Goal: Go to known website: Access a specific website the user already knows

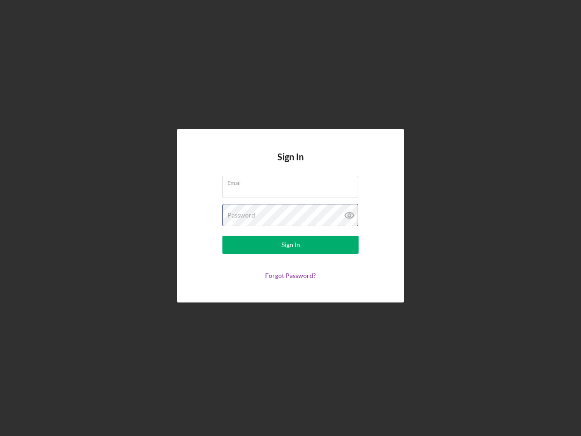
click at [290, 218] on div "Password" at bounding box center [290, 215] width 136 height 23
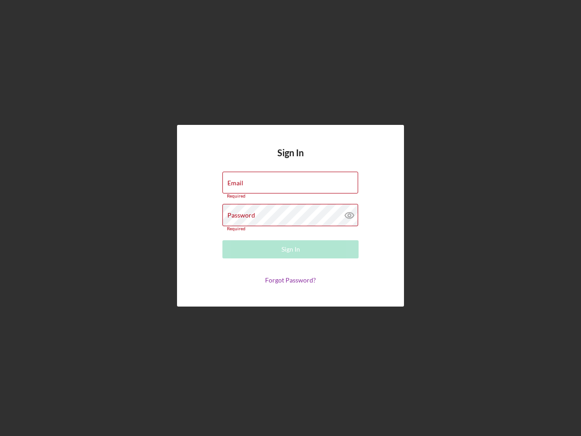
click at [349, 215] on icon at bounding box center [349, 215] width 23 height 23
